Goal: Transaction & Acquisition: Purchase product/service

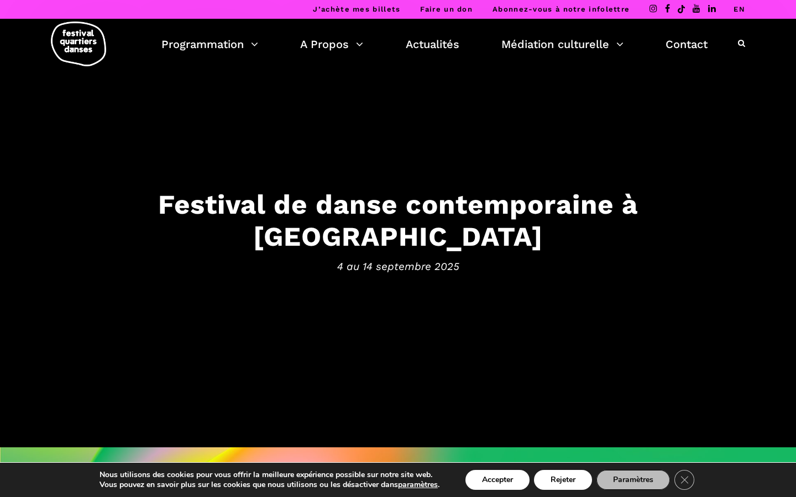
click at [738, 9] on link "EN" at bounding box center [739, 9] width 12 height 8
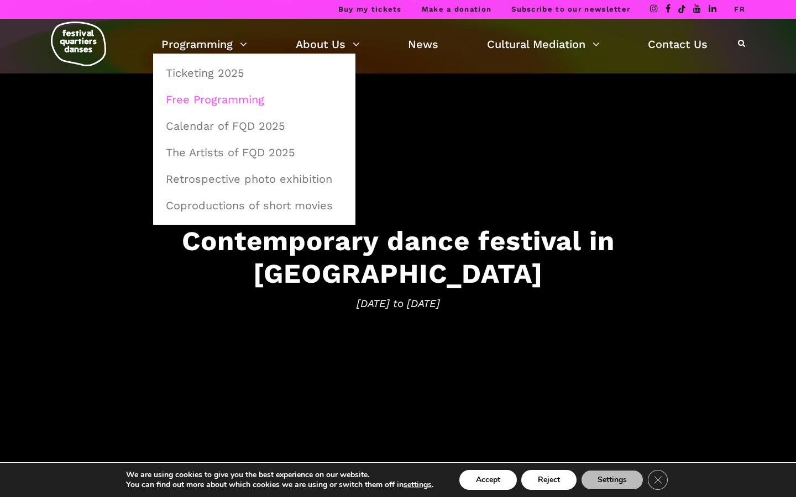
click at [187, 96] on link "Free Programming" at bounding box center [254, 99] width 190 height 25
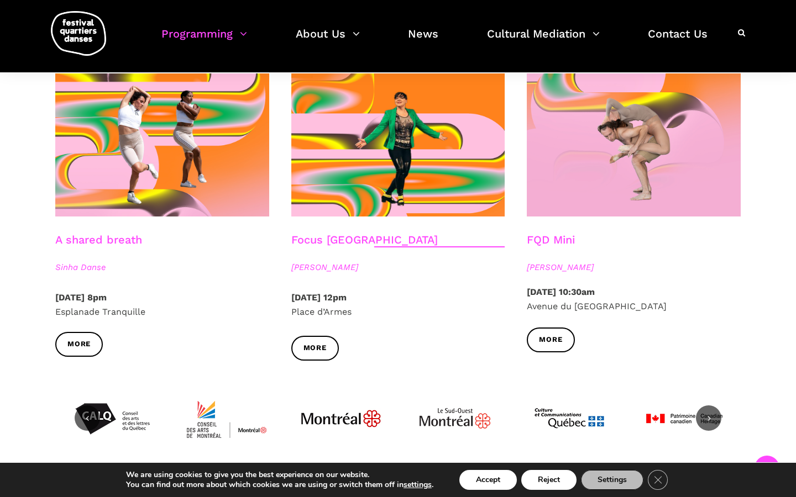
scroll to position [1197, 0]
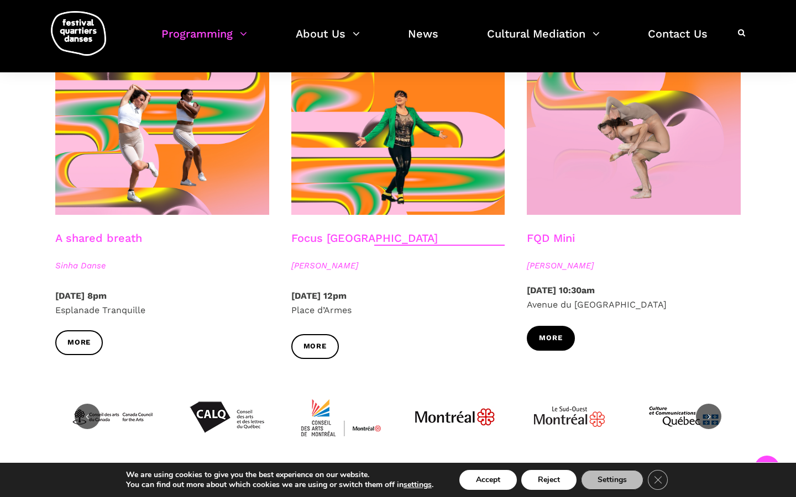
click at [551, 336] on span "More" at bounding box center [550, 339] width 23 height 12
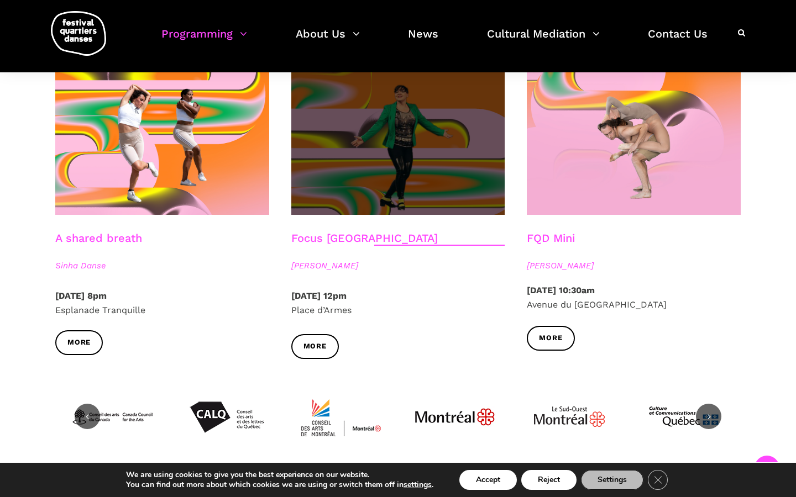
click at [424, 187] on span at bounding box center [398, 143] width 214 height 143
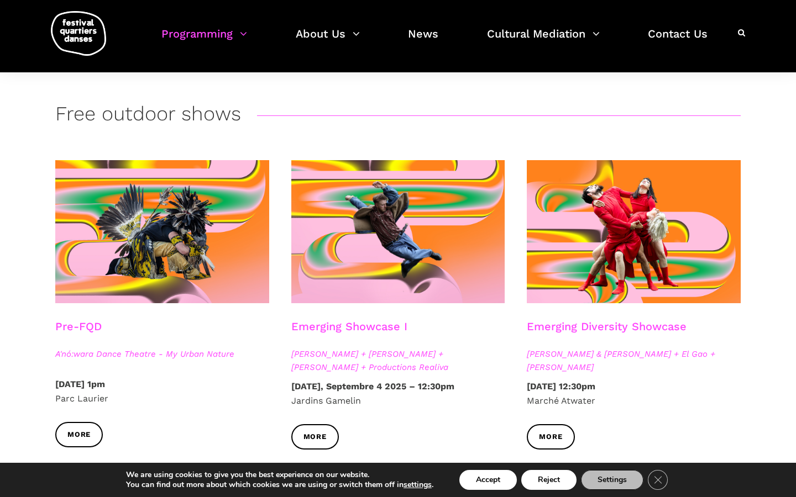
scroll to position [0, 0]
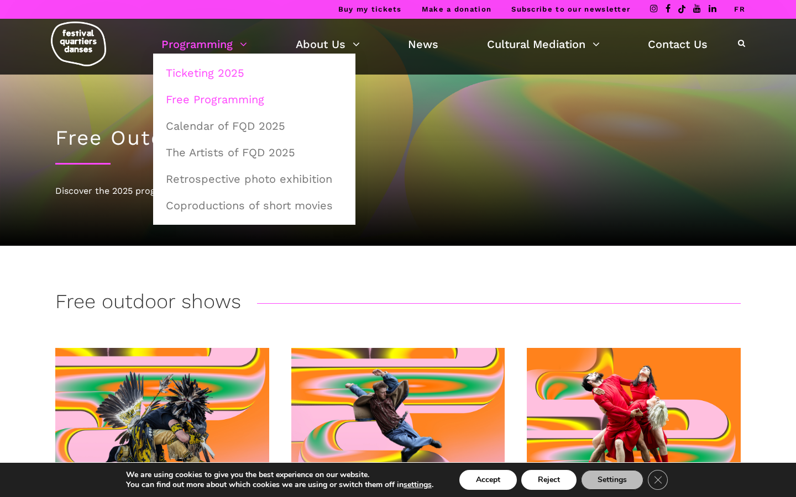
click at [189, 73] on link "Ticketing 2025" at bounding box center [254, 72] width 190 height 25
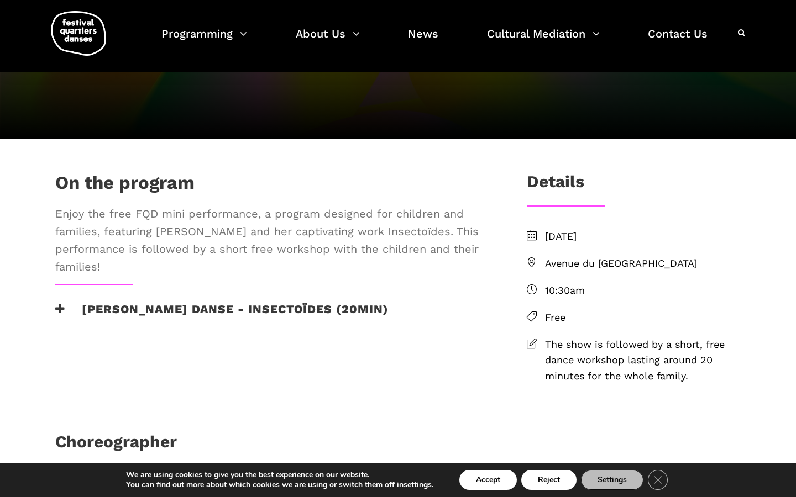
scroll to position [139, 0]
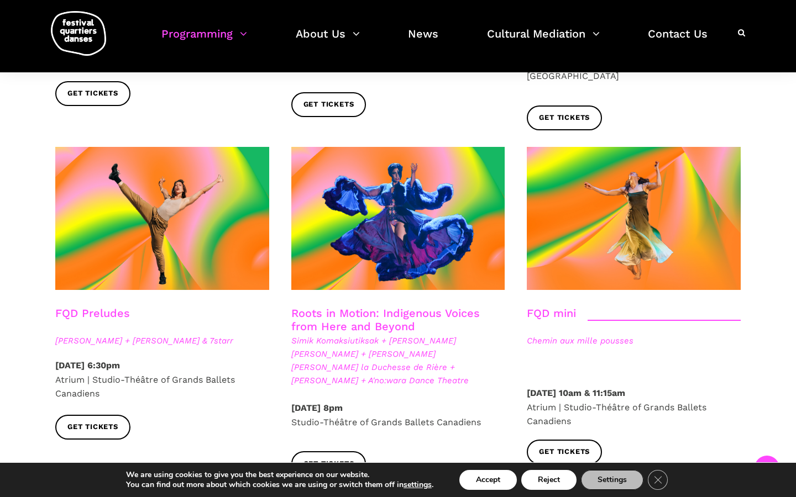
scroll to position [1544, 0]
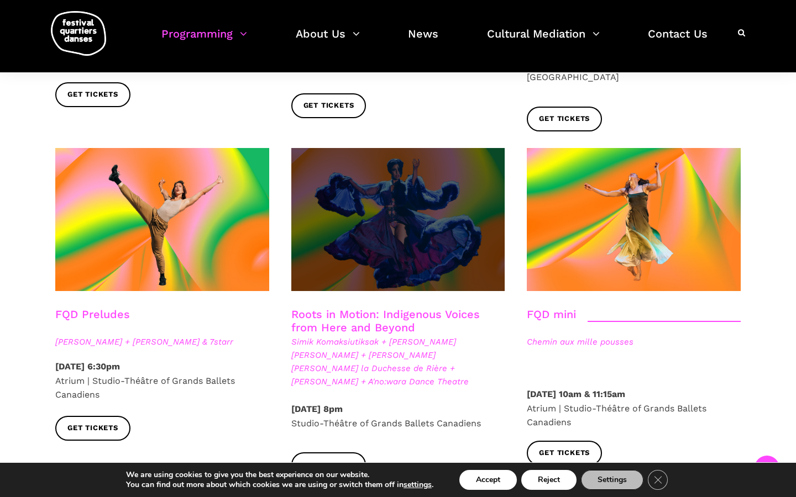
click at [353, 172] on span at bounding box center [398, 219] width 214 height 143
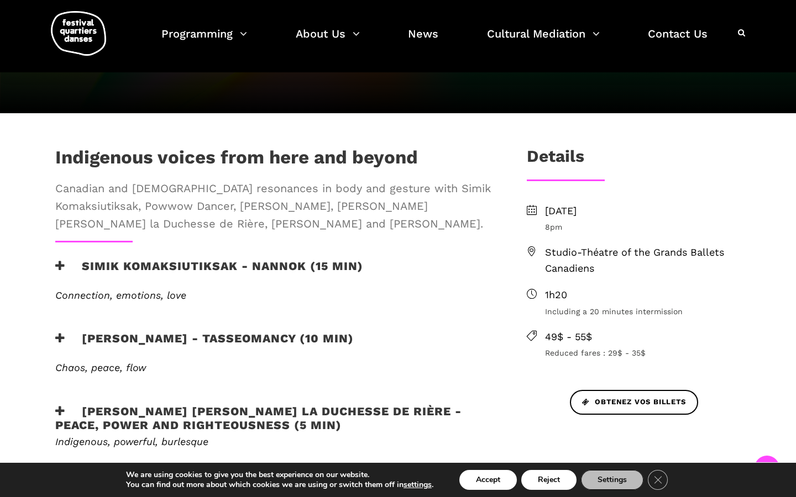
scroll to position [304, 0]
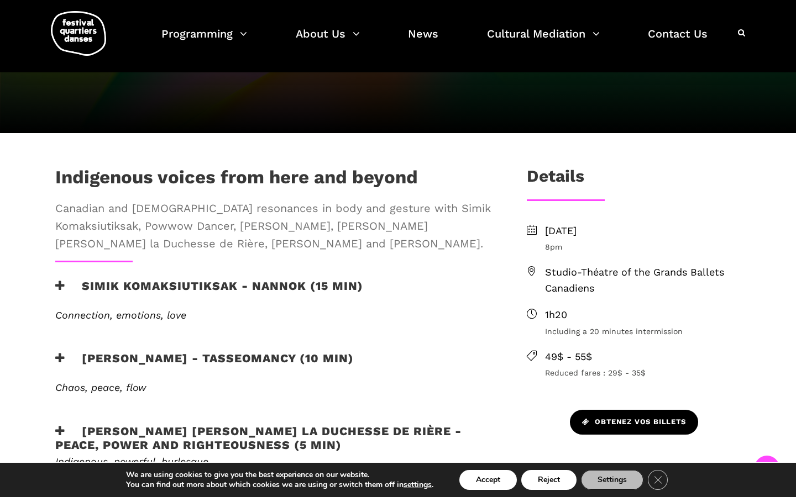
click at [628, 410] on link "Obtenez vos billets" at bounding box center [634, 422] width 128 height 25
